Goal: Information Seeking & Learning: Understand process/instructions

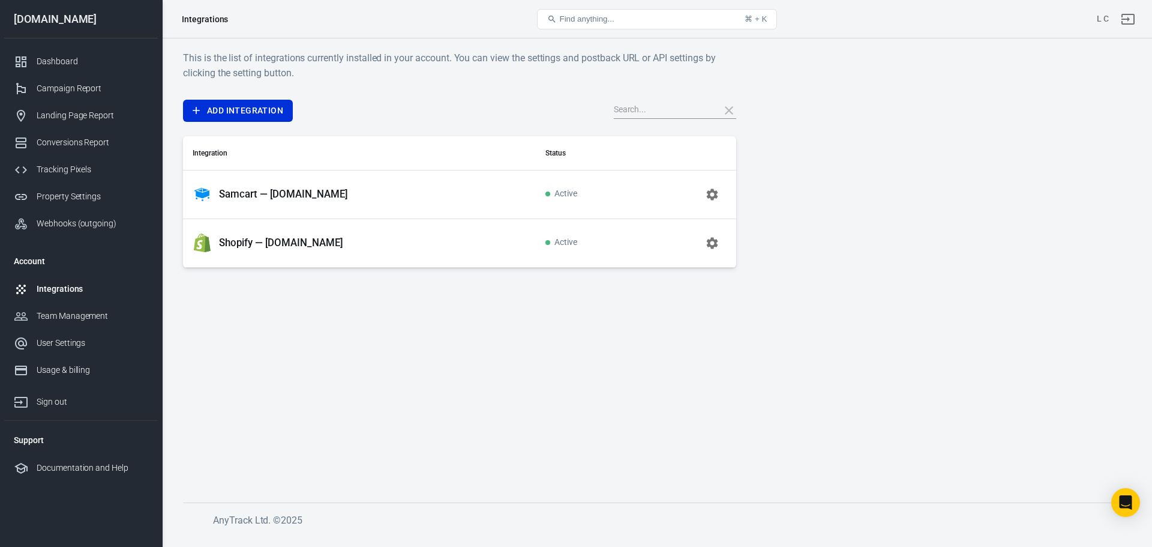
click at [303, 191] on p "Samcart — [DOMAIN_NAME]" at bounding box center [283, 194] width 129 height 13
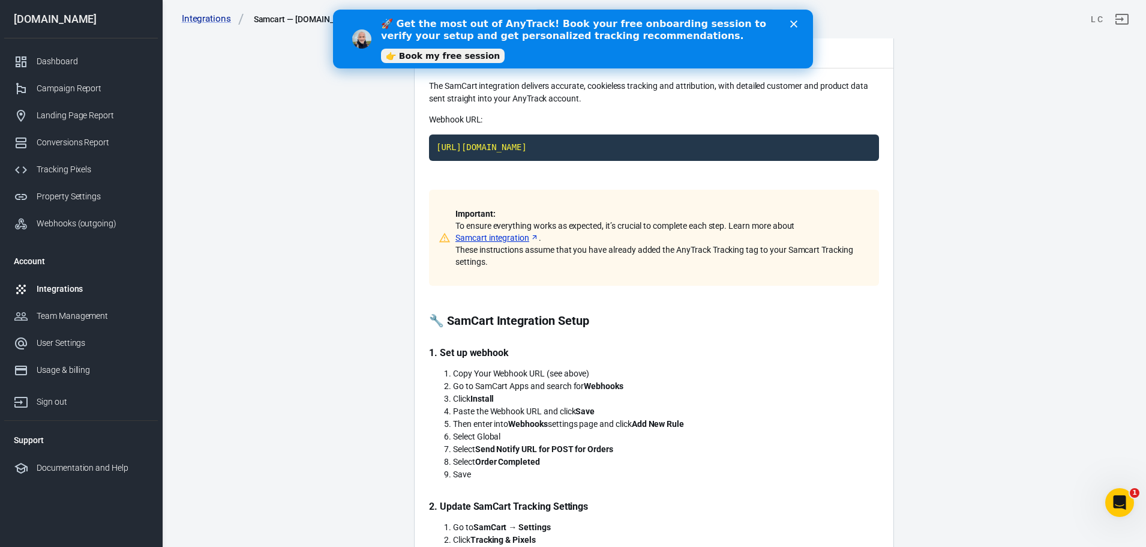
scroll to position [120, 0]
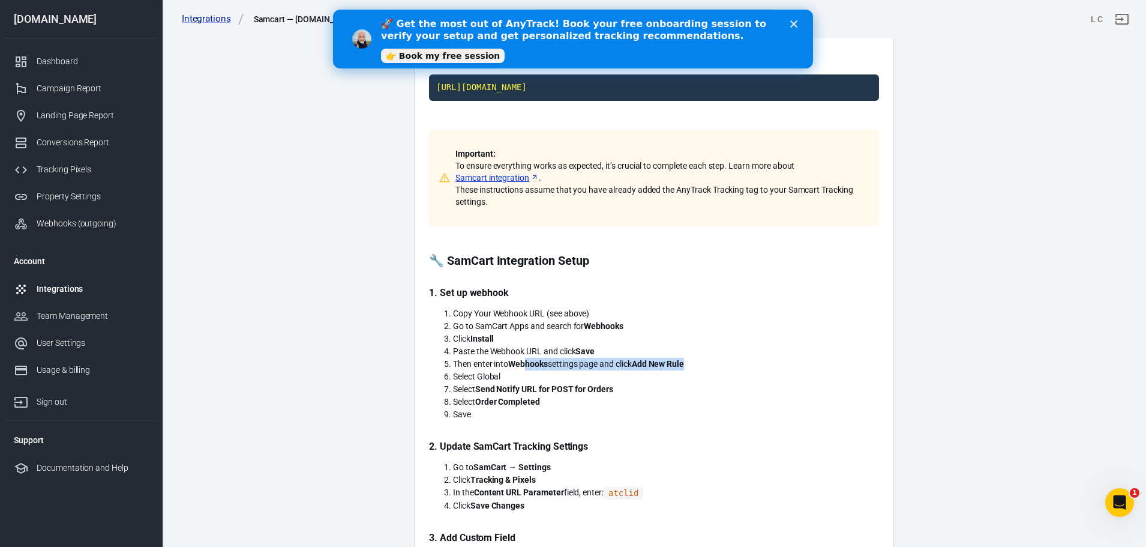
drag, startPoint x: 527, startPoint y: 362, endPoint x: 697, endPoint y: 364, distance: 170.4
click at [697, 364] on li "Then enter into Webhooks settings page and click Add New Rule" at bounding box center [666, 364] width 426 height 13
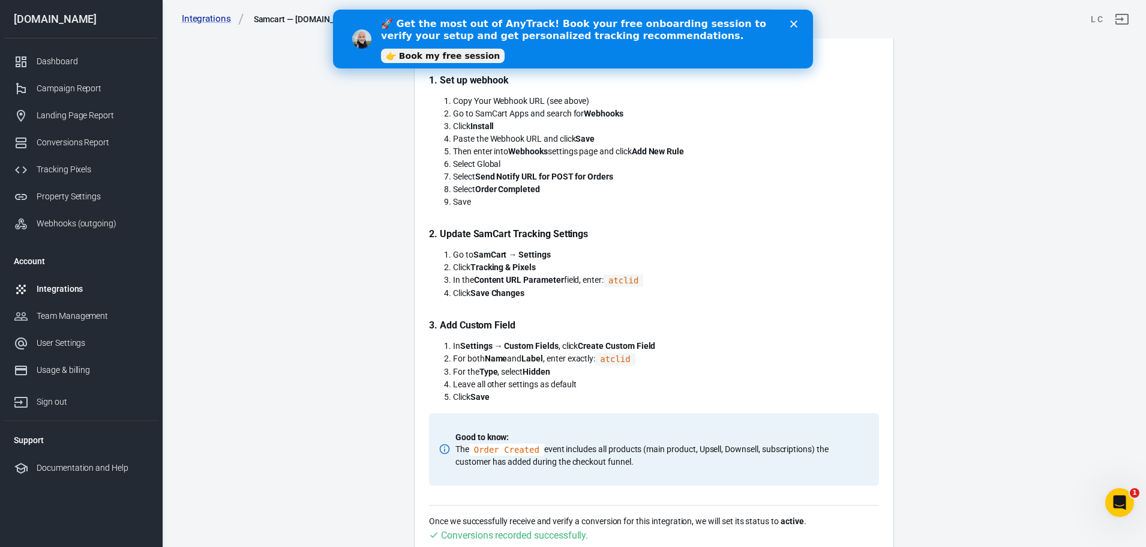
scroll to position [360, 0]
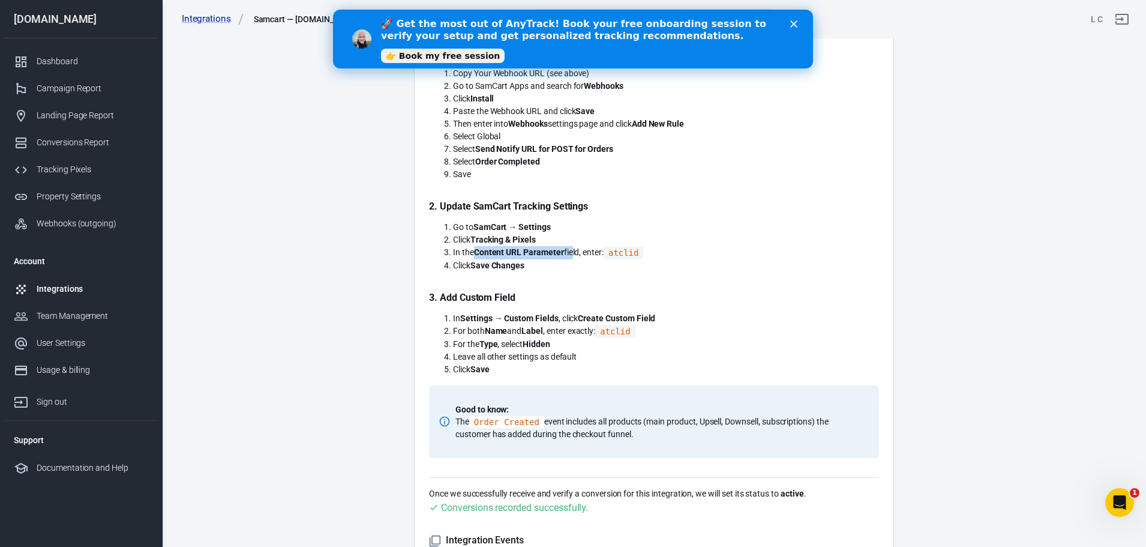
drag, startPoint x: 475, startPoint y: 251, endPoint x: 571, endPoint y: 251, distance: 96.6
click at [571, 251] on li "In the Content URL Parameter field, enter: atclid" at bounding box center [666, 252] width 426 height 13
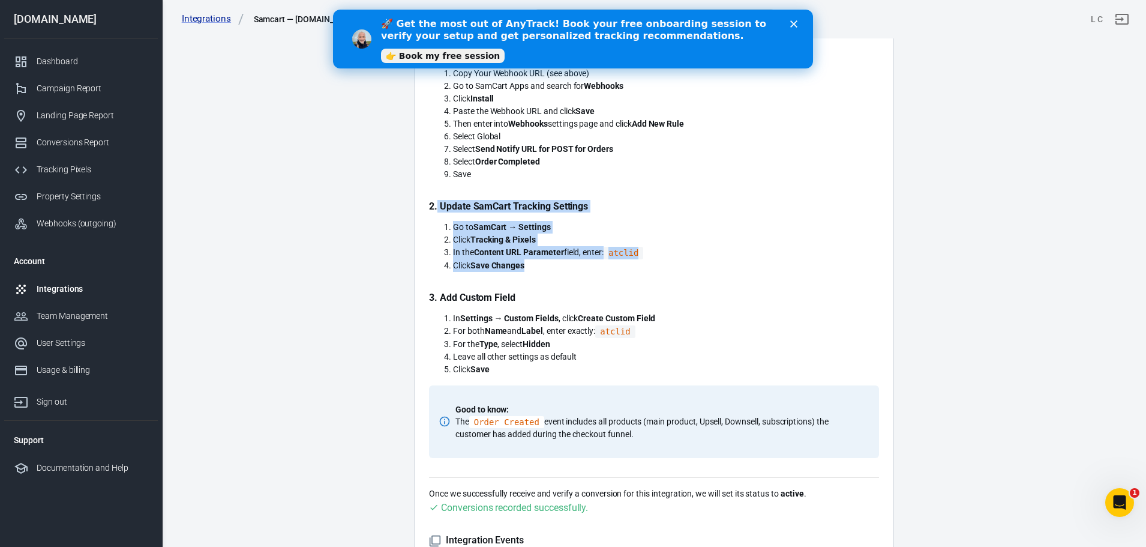
drag, startPoint x: 437, startPoint y: 205, endPoint x: 663, endPoint y: 262, distance: 232.7
click at [663, 262] on div "Important: To ensure everything works as expected, it’s crucial to complete eac…" at bounding box center [654, 174] width 450 height 568
click at [638, 217] on div "Important: To ensure everything works as expected, it’s crucial to complete eac…" at bounding box center [654, 174] width 450 height 568
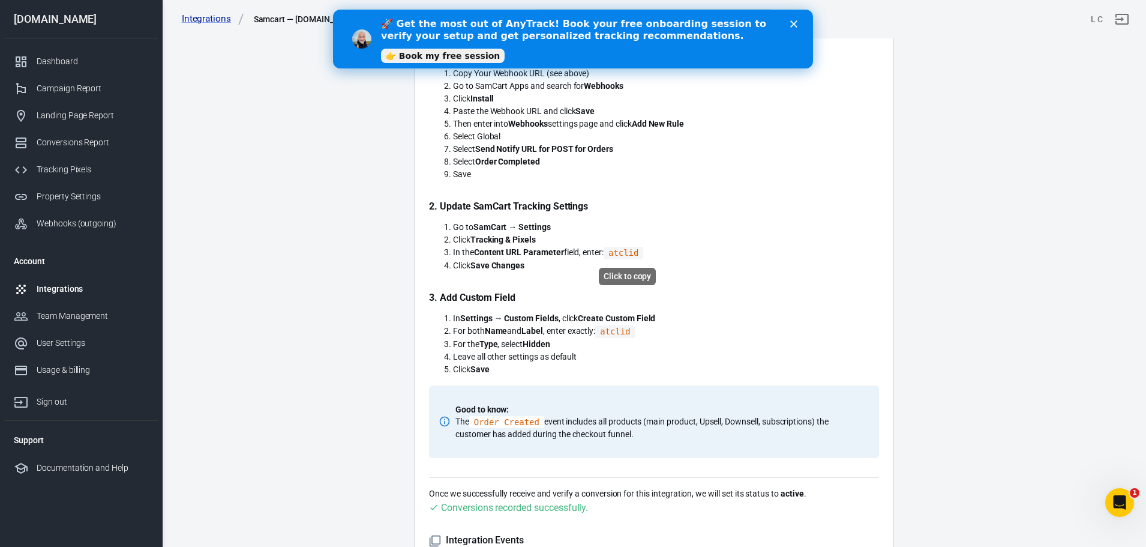
click at [627, 253] on code "atclid" at bounding box center [624, 253] width 40 height 13
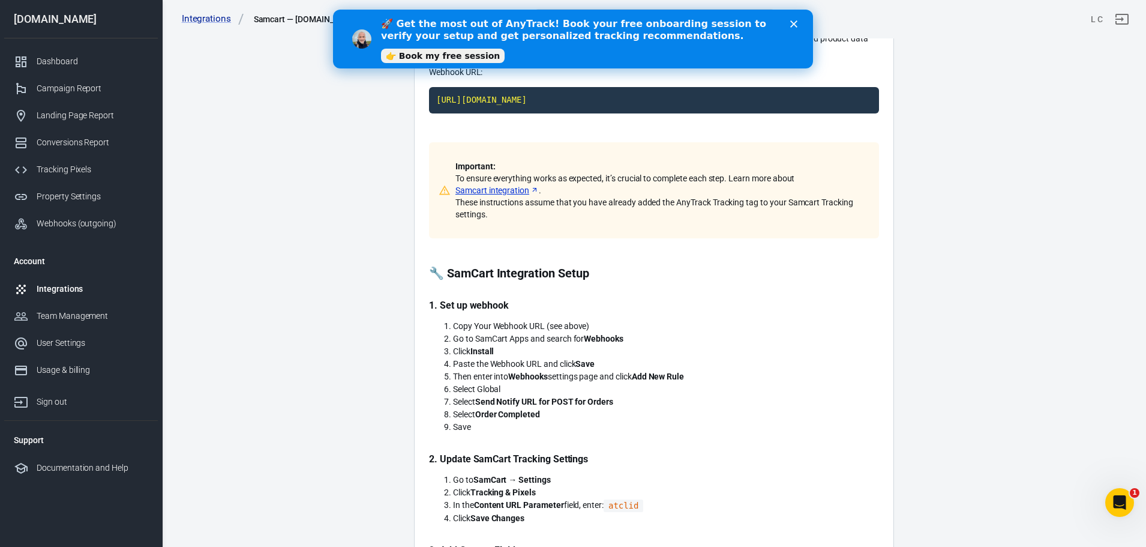
scroll to position [120, 0]
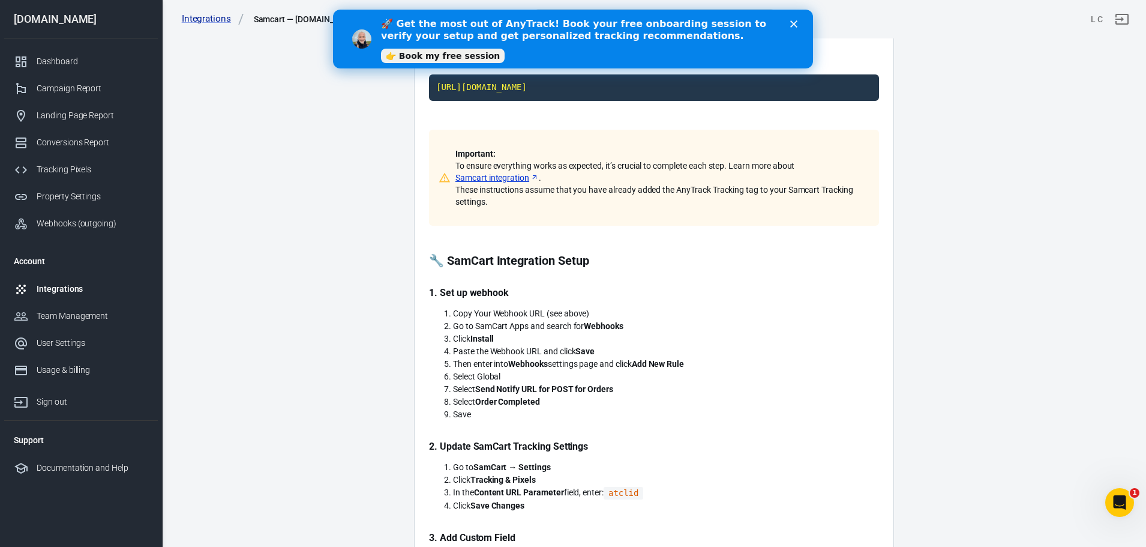
click at [482, 179] on link "Samcart integration" at bounding box center [496, 178] width 83 height 12
click at [62, 195] on div "Property Settings" at bounding box center [93, 196] width 112 height 13
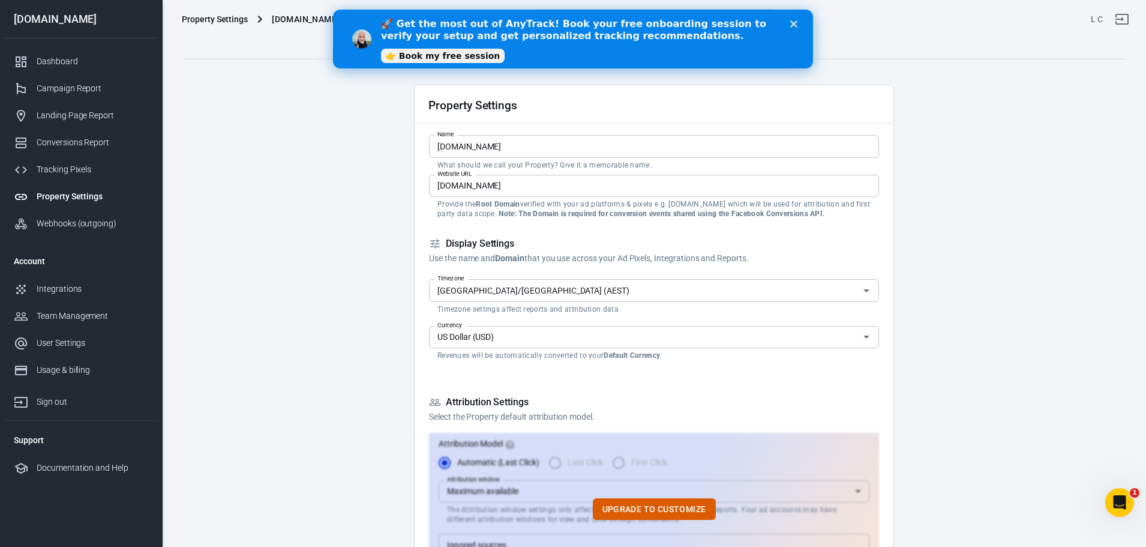
click at [794, 20] on icon "Close" at bounding box center [793, 23] width 7 height 7
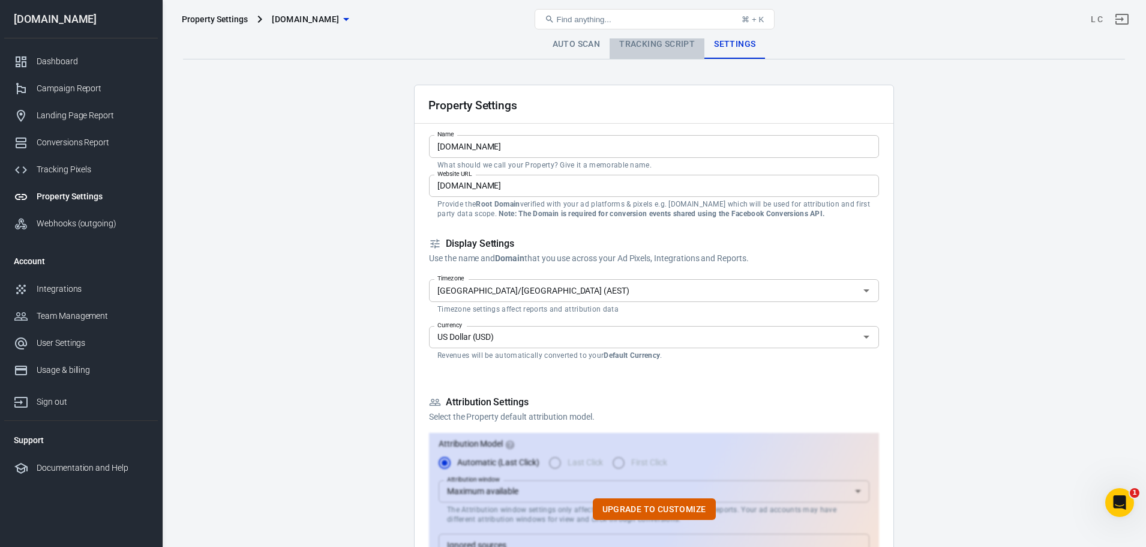
click at [657, 46] on link "Tracking Script" at bounding box center [657, 44] width 95 height 29
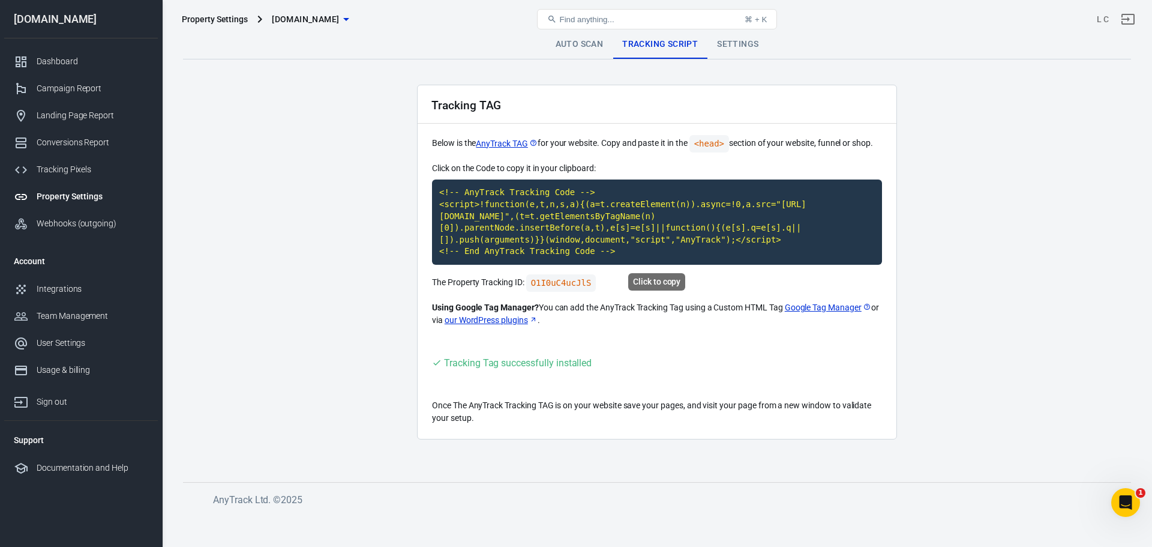
click at [580, 238] on code "<!-- AnyTrack Tracking Code --> <script>!function(e,t,n,s,a){(a=t.createElement…" at bounding box center [657, 221] width 450 height 85
